Goal: Navigation & Orientation: Find specific page/section

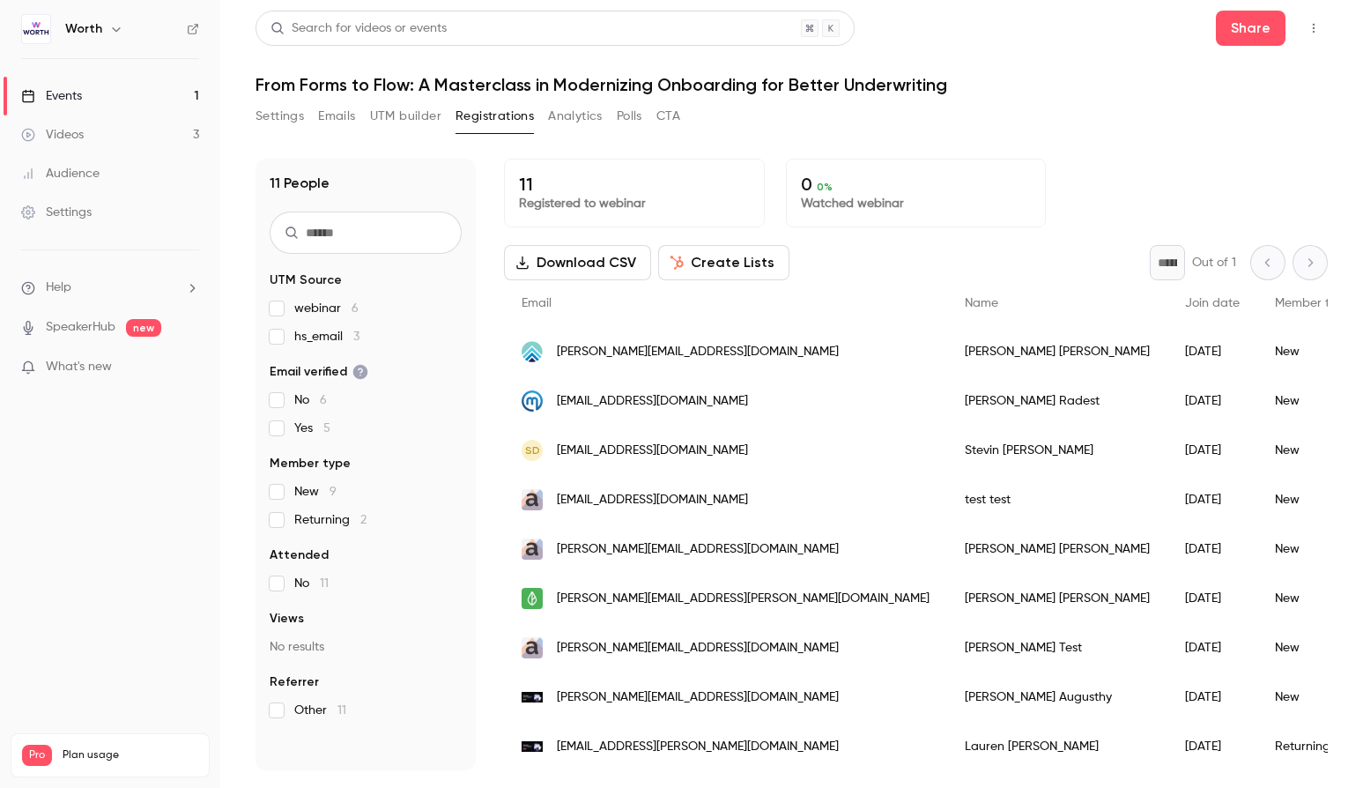
scroll to position [100, 0]
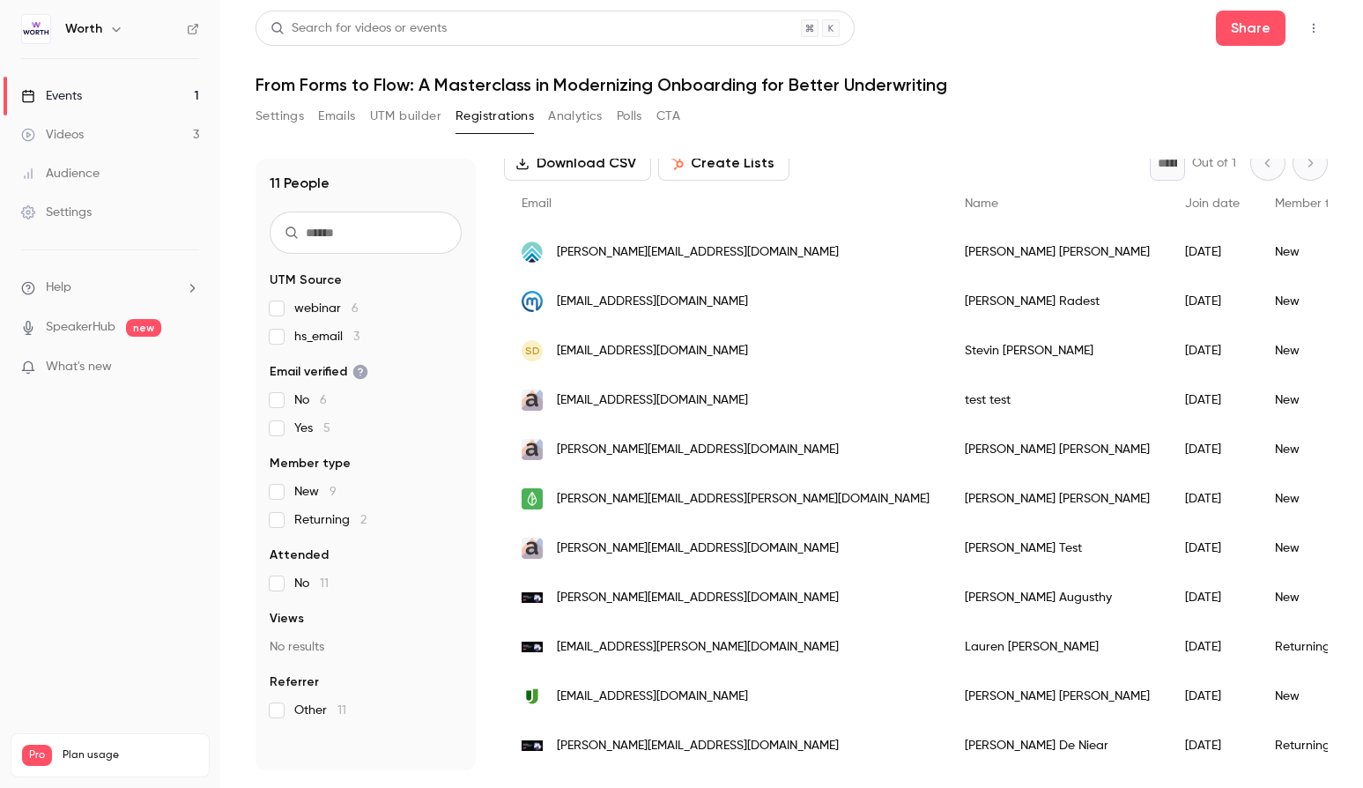
click at [144, 84] on link "Events 1" at bounding box center [110, 96] width 220 height 39
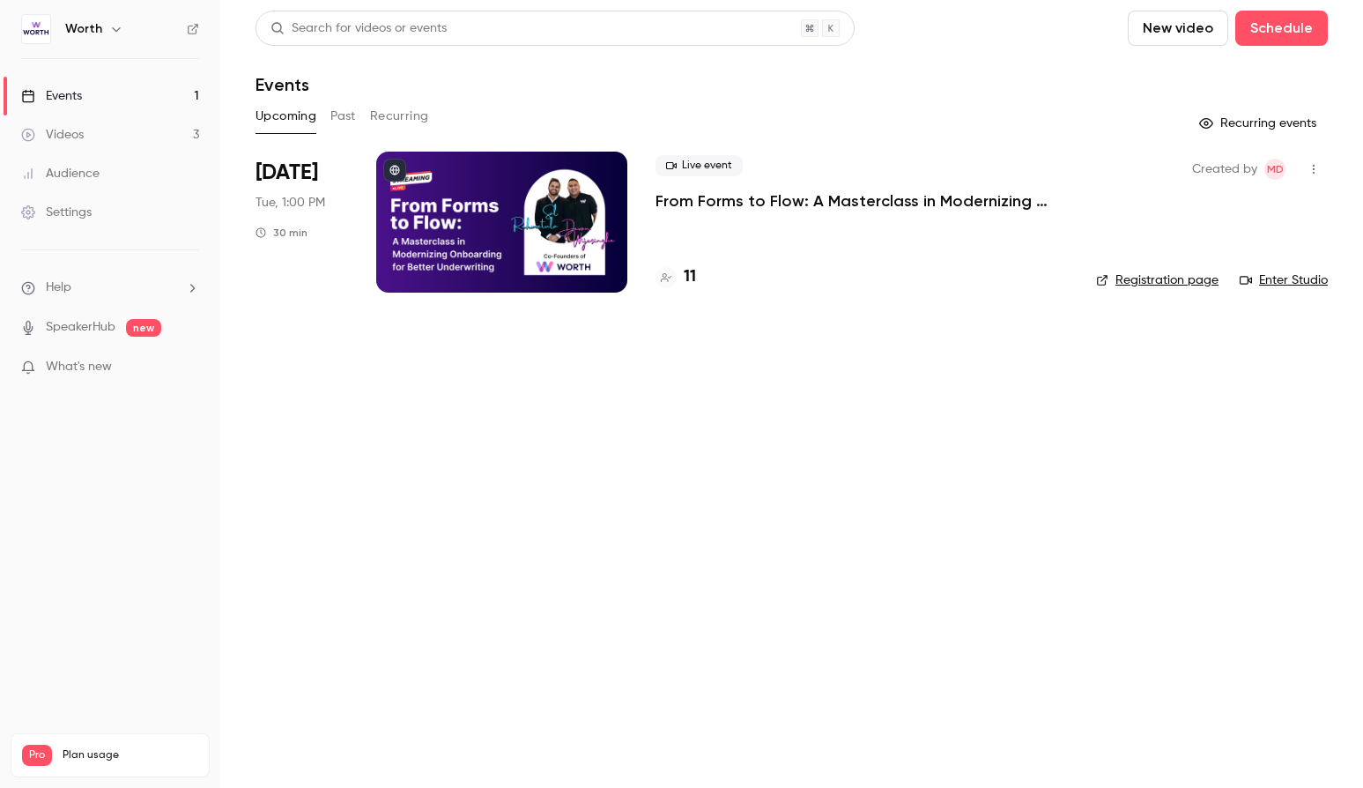
click at [86, 373] on span "What's new" at bounding box center [79, 367] width 66 height 19
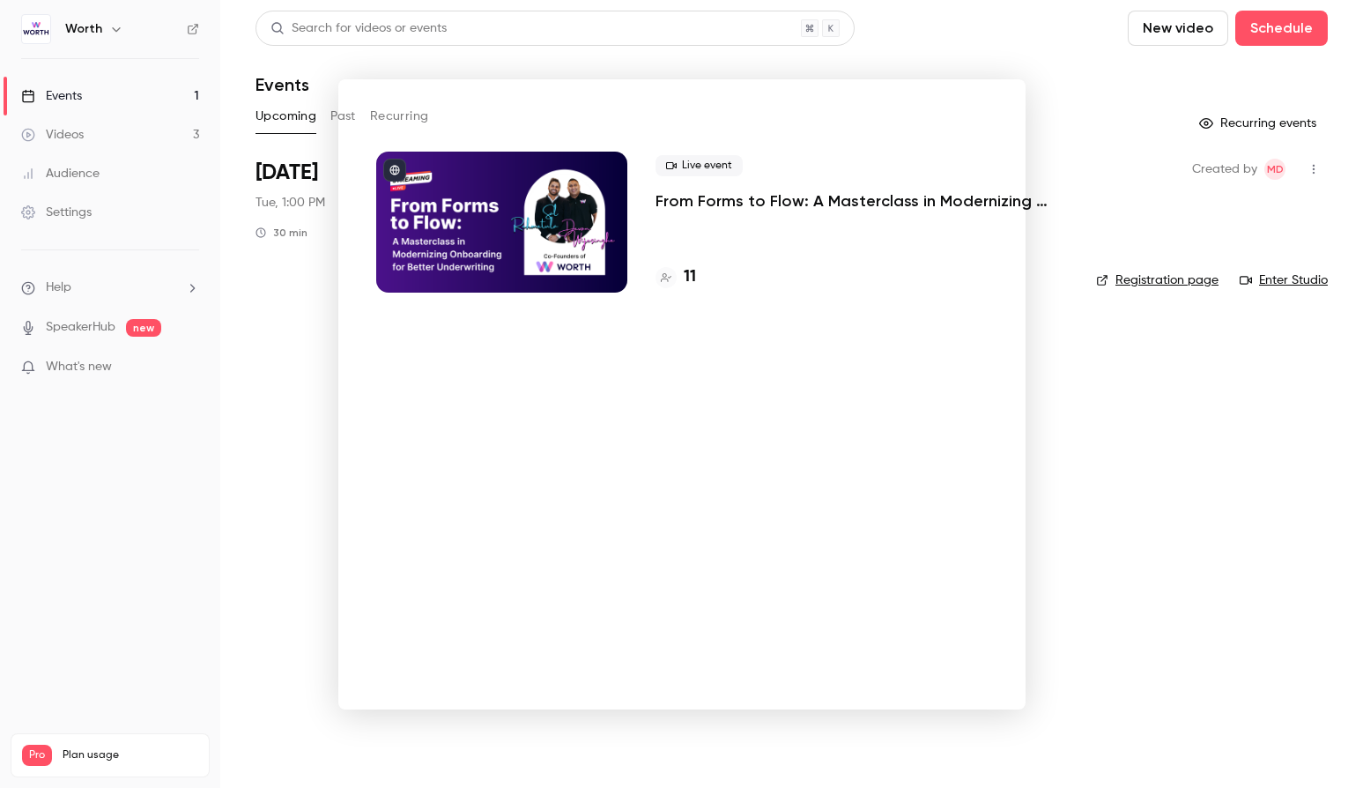
click at [296, 344] on div at bounding box center [681, 394] width 1363 height 788
